Goal: Task Accomplishment & Management: Complete application form

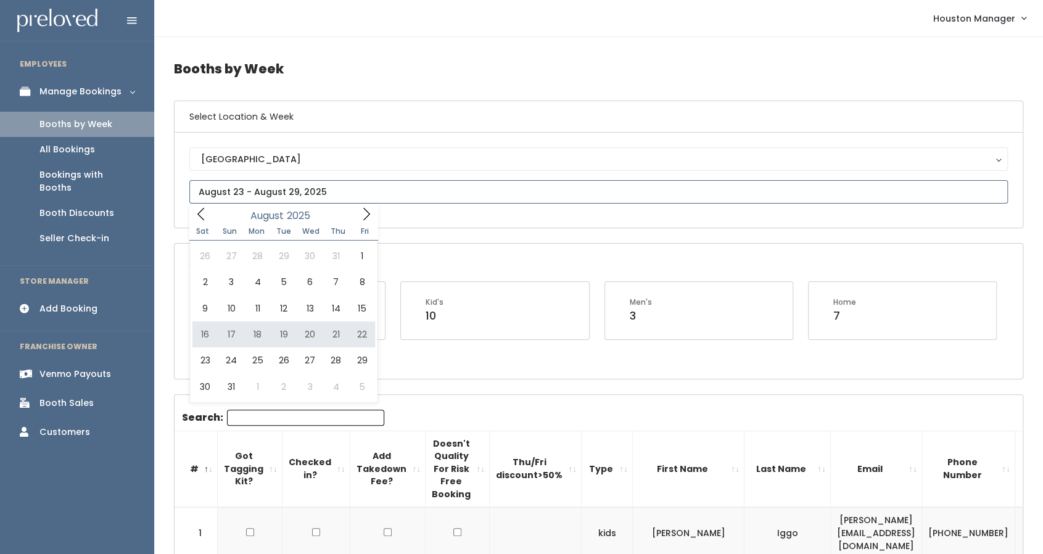
type input "[DATE] to [DATE]"
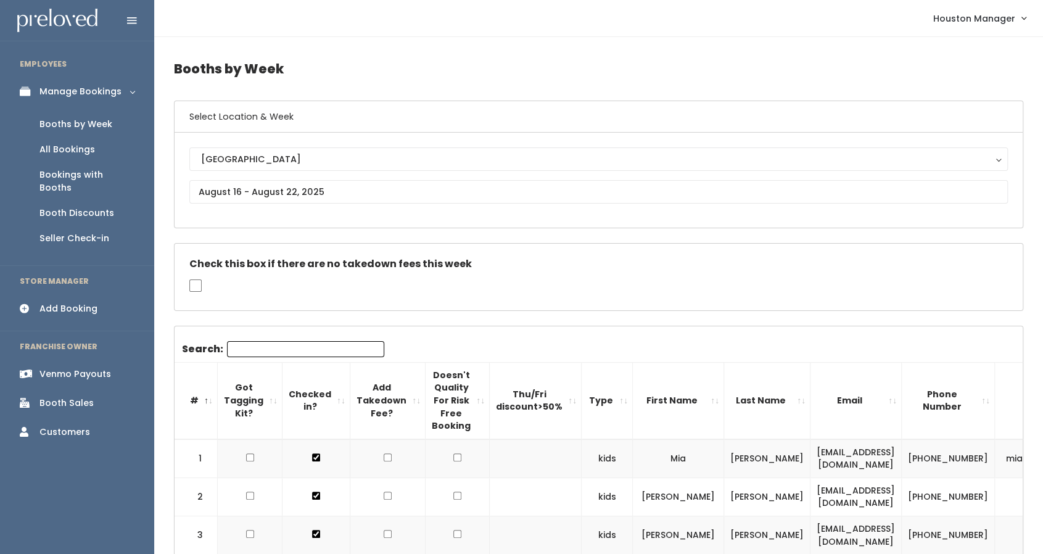
click at [72, 295] on link "Add Booking" at bounding box center [77, 309] width 154 height 28
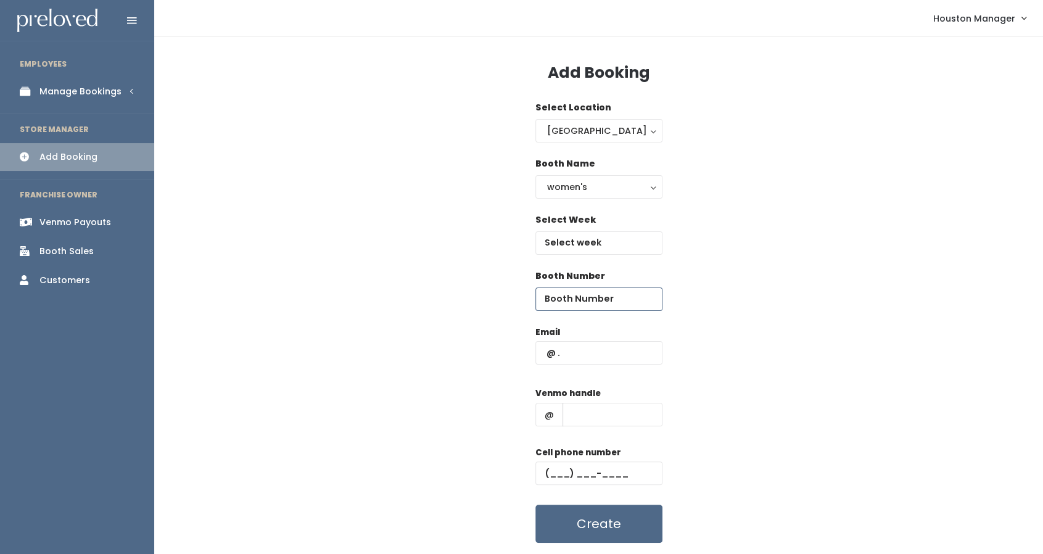
click at [597, 293] on input "number" at bounding box center [598, 298] width 127 height 23
type input "13"
click at [595, 360] on input "text" at bounding box center [598, 352] width 127 height 23
click at [608, 357] on input "text" at bounding box center [598, 352] width 127 height 23
paste input "abmama9607@gmail.com"
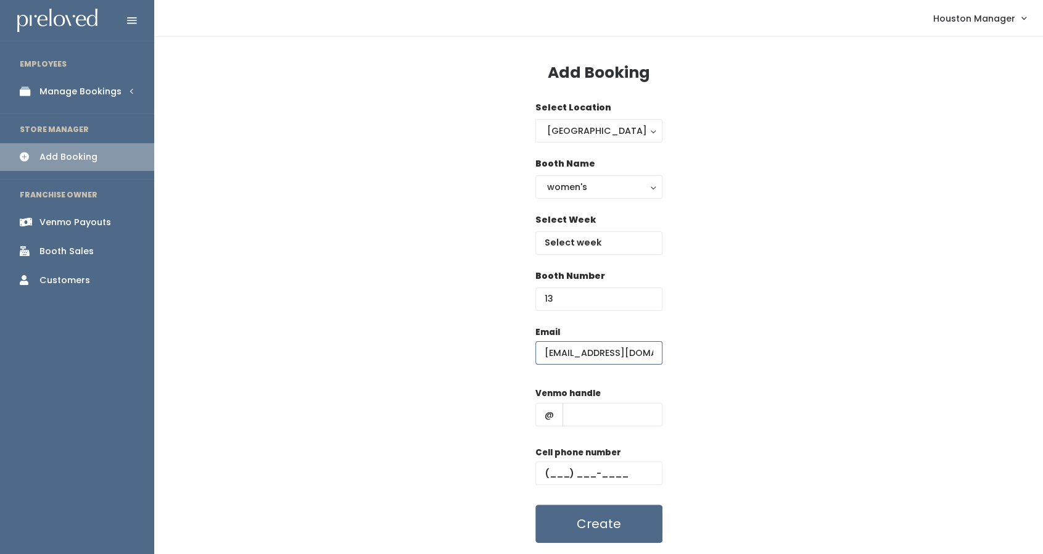
scroll to position [0, 12]
type input "abmama9607@gmail.com"
click at [609, 418] on input "text" at bounding box center [612, 414] width 100 height 23
type input "h"
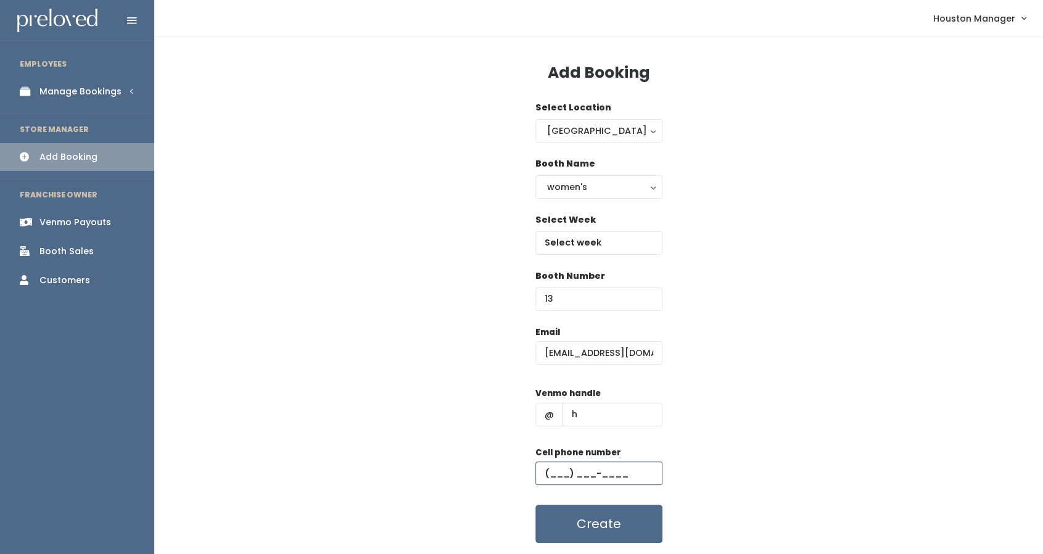
click at [555, 471] on input "text" at bounding box center [598, 472] width 127 height 23
type input "(222) 222-2222"
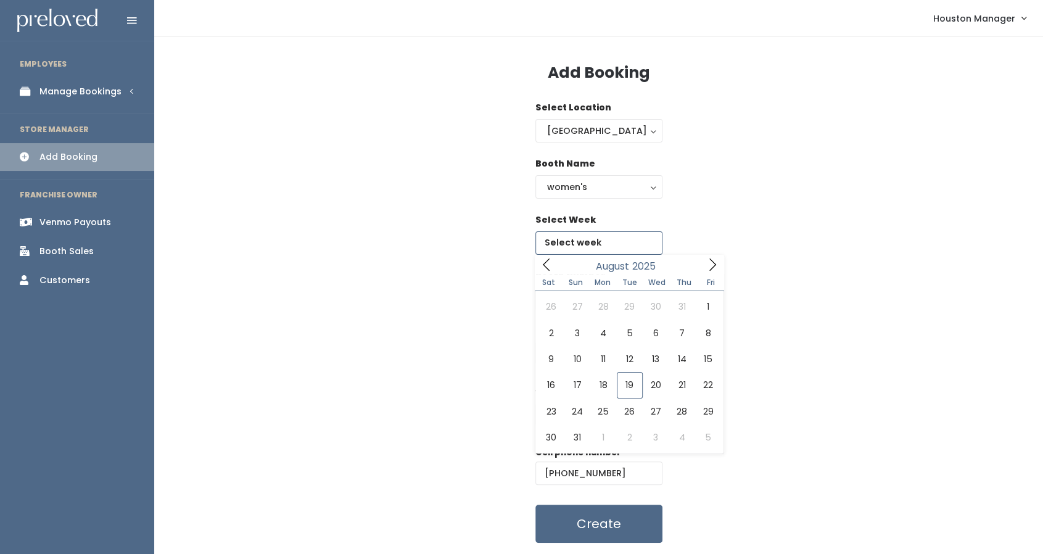
click at [578, 237] on input "text" at bounding box center [598, 242] width 127 height 23
type input "[DATE] to [DATE]"
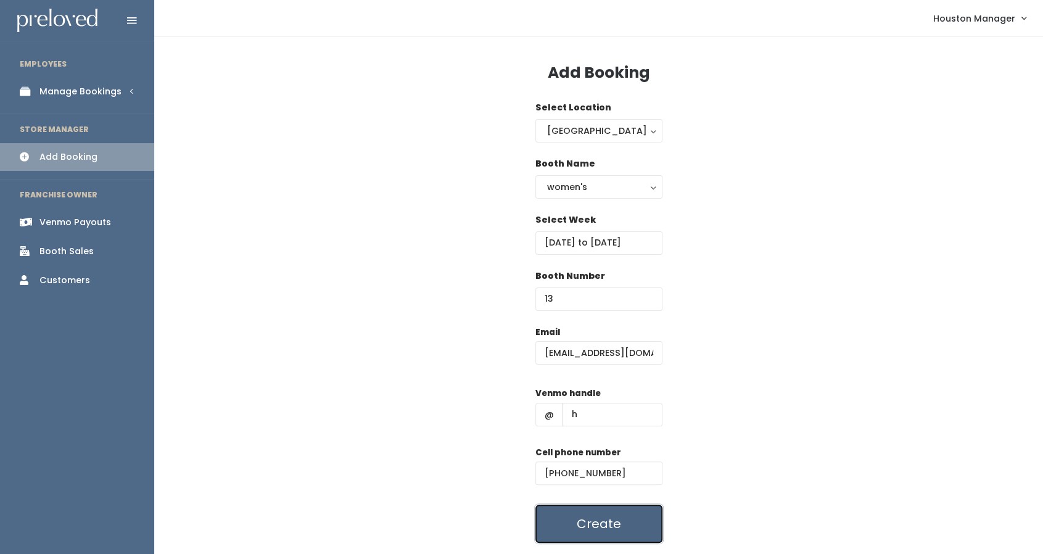
click at [597, 532] on button "Create" at bounding box center [598, 523] width 127 height 38
